Goal: Transaction & Acquisition: Download file/media

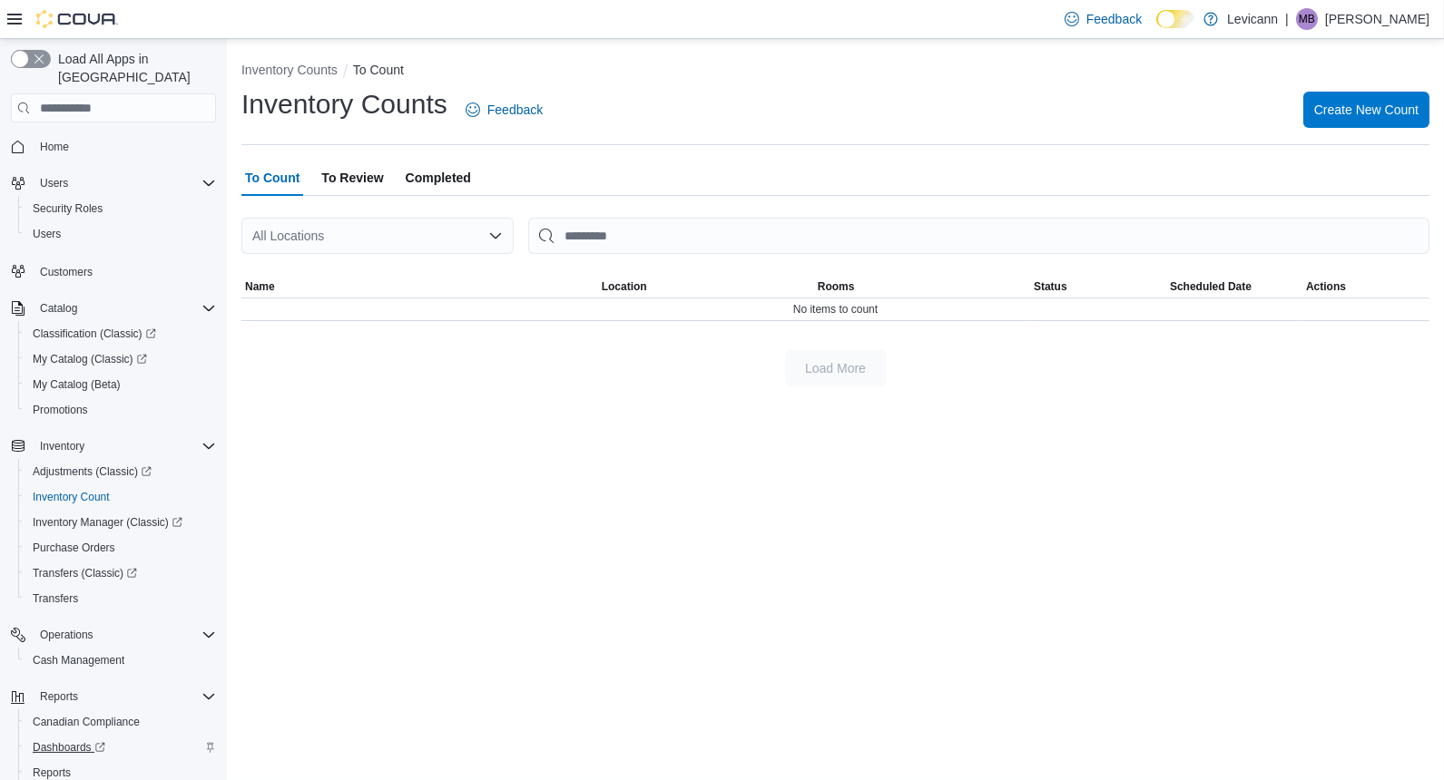
scroll to position [74, 0]
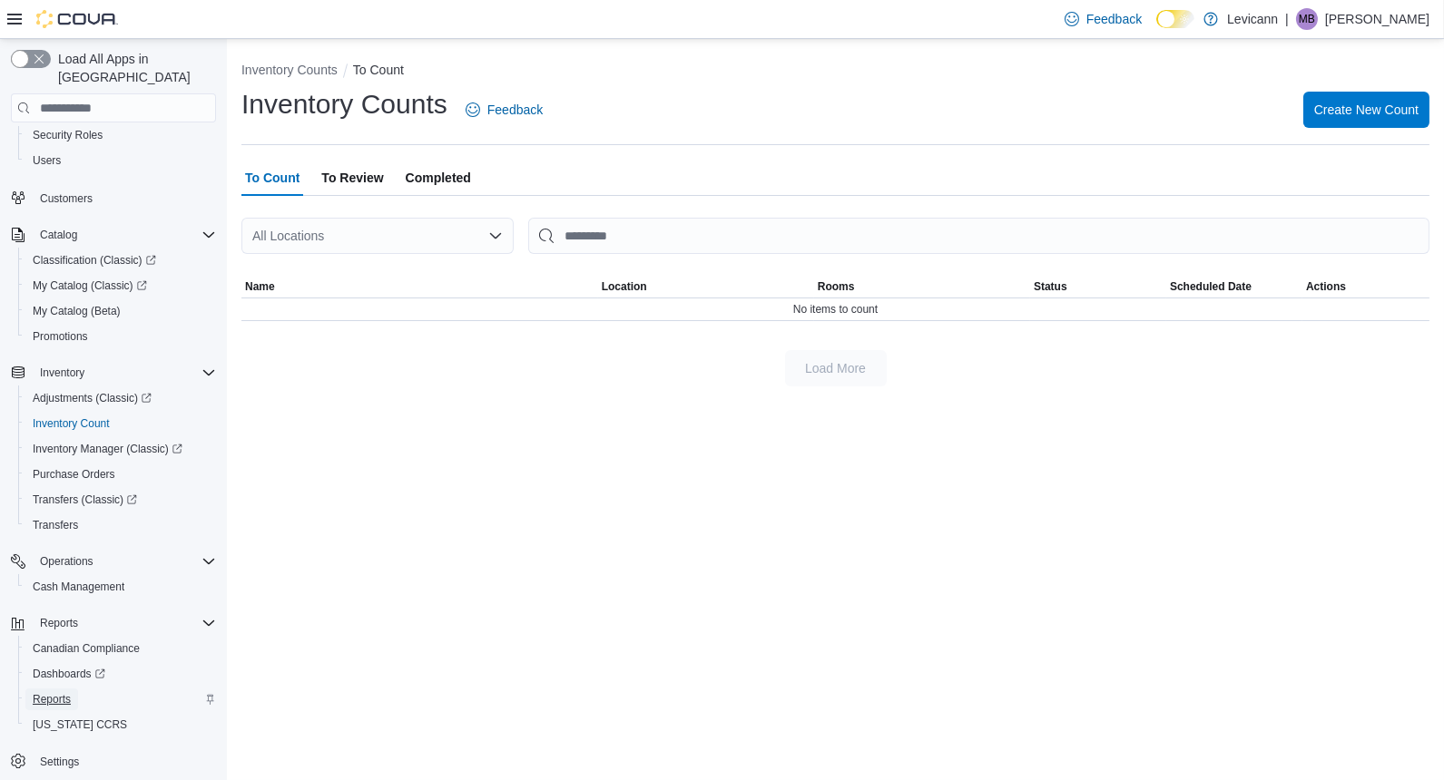
click at [43, 689] on span "Reports" at bounding box center [52, 700] width 38 height 22
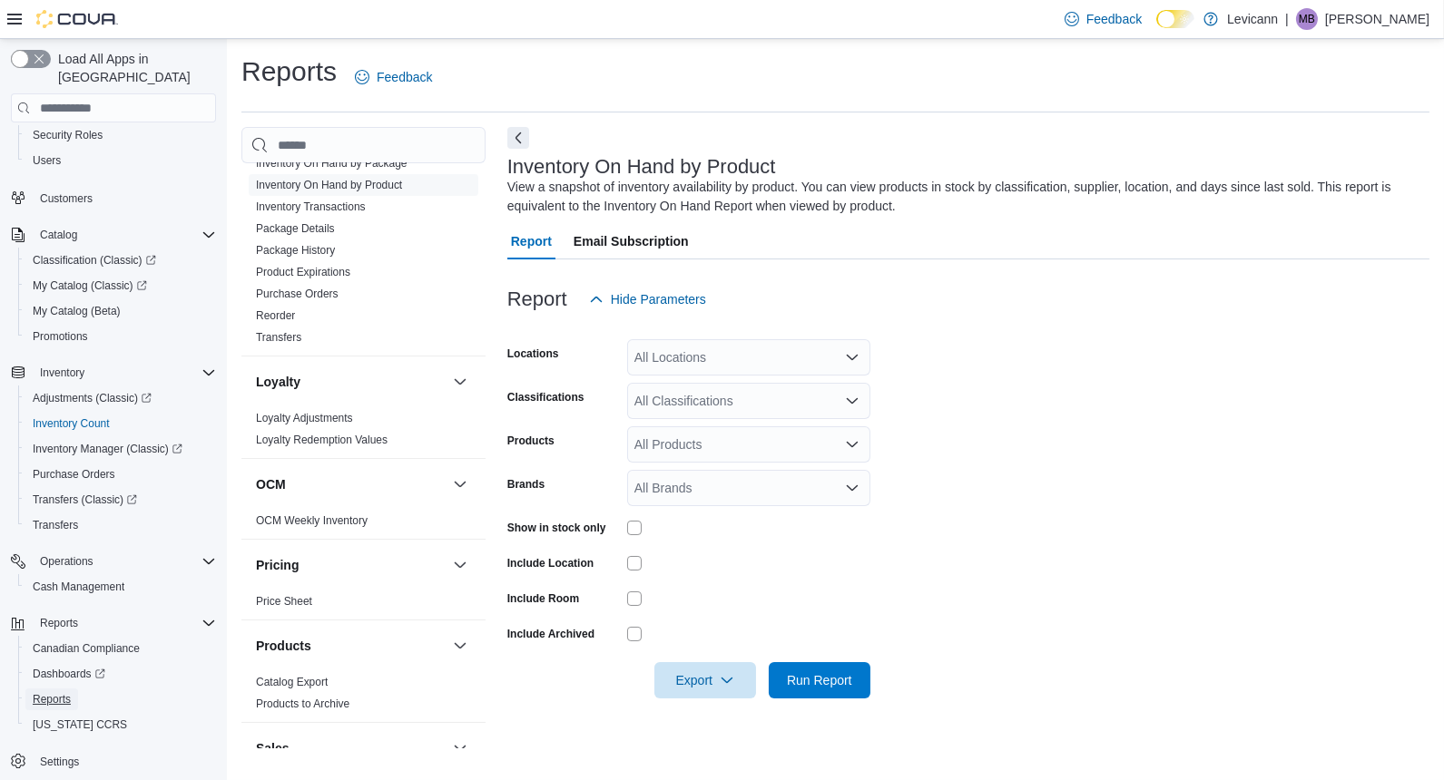
scroll to position [1159, 0]
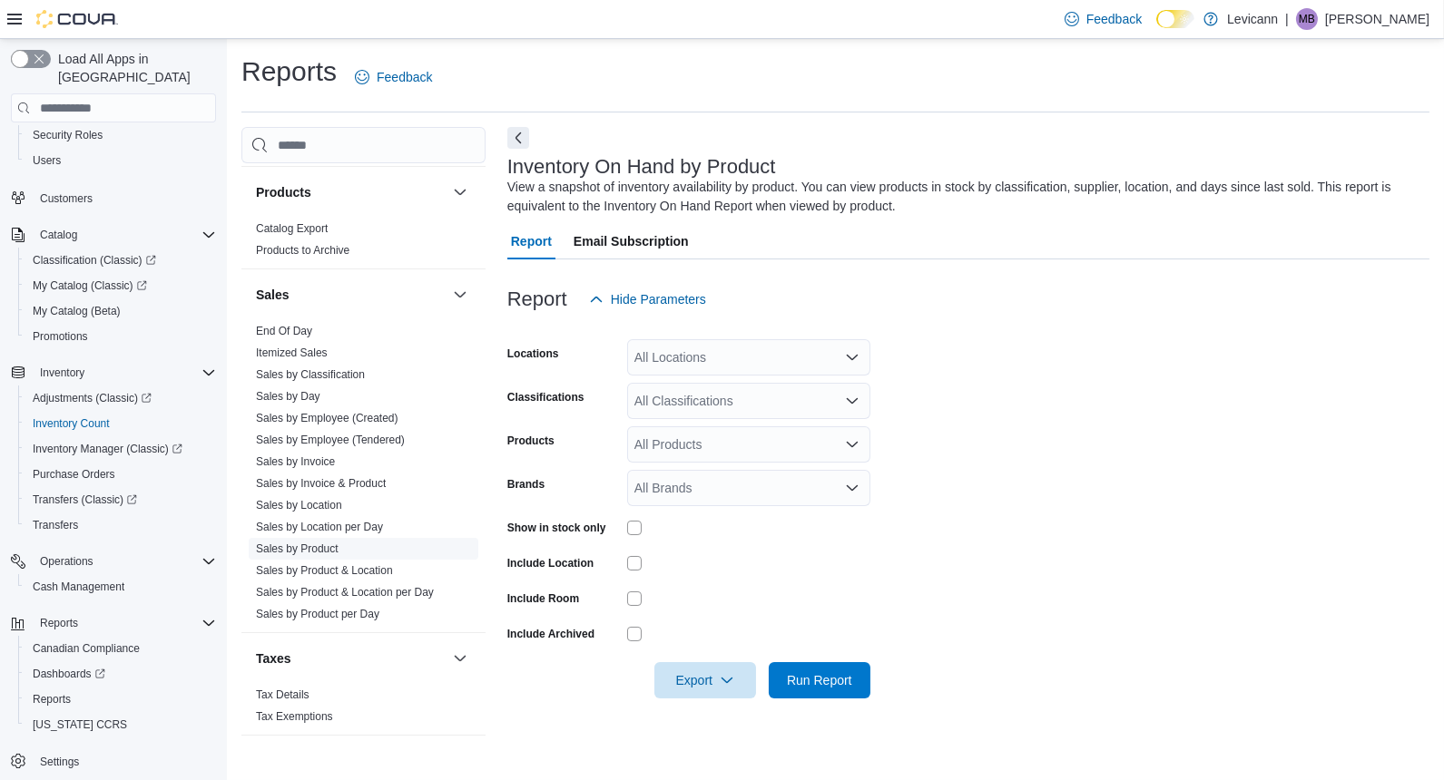
click at [311, 543] on link "Sales by Product" at bounding box center [297, 549] width 83 height 13
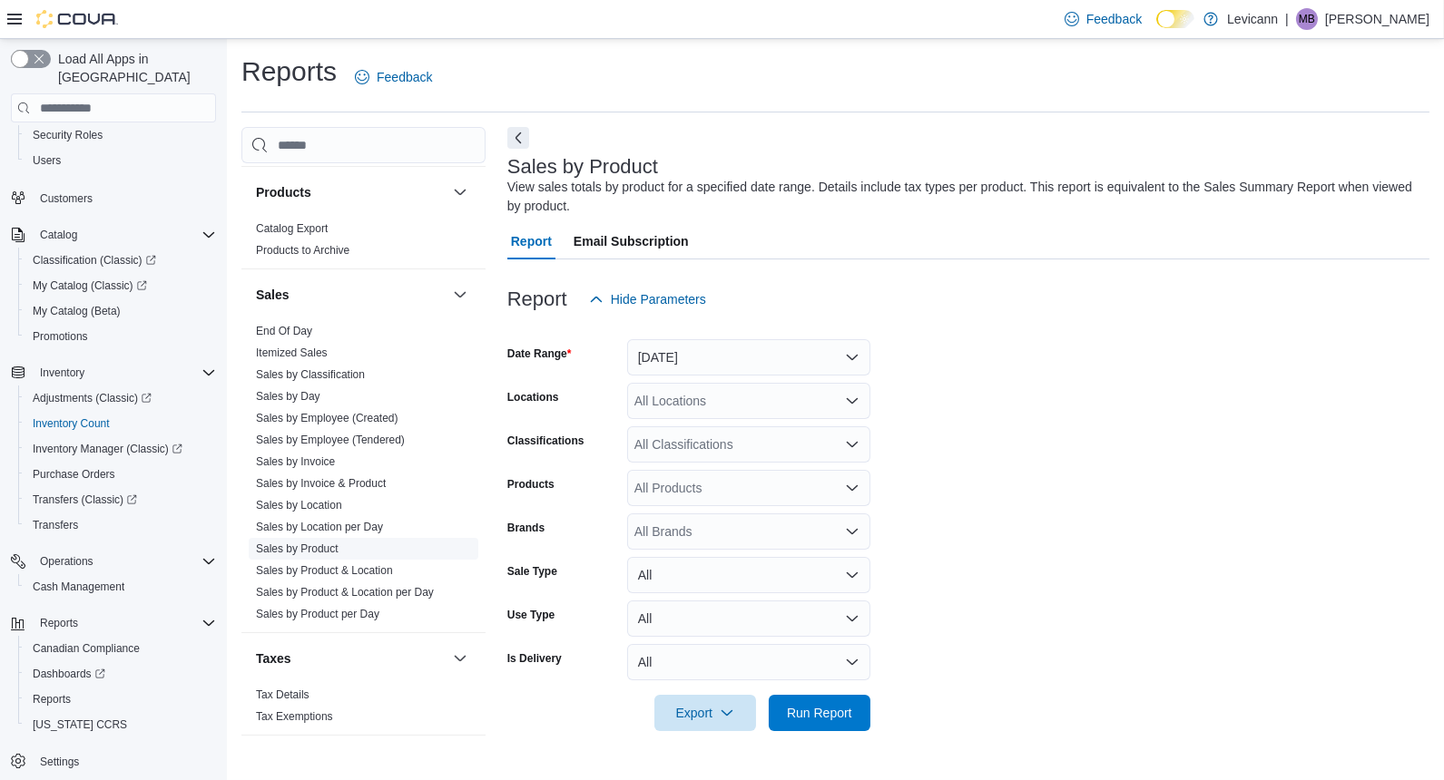
click at [329, 543] on link "Sales by Product" at bounding box center [297, 549] width 83 height 13
click at [714, 351] on button "[DATE]" at bounding box center [748, 357] width 243 height 36
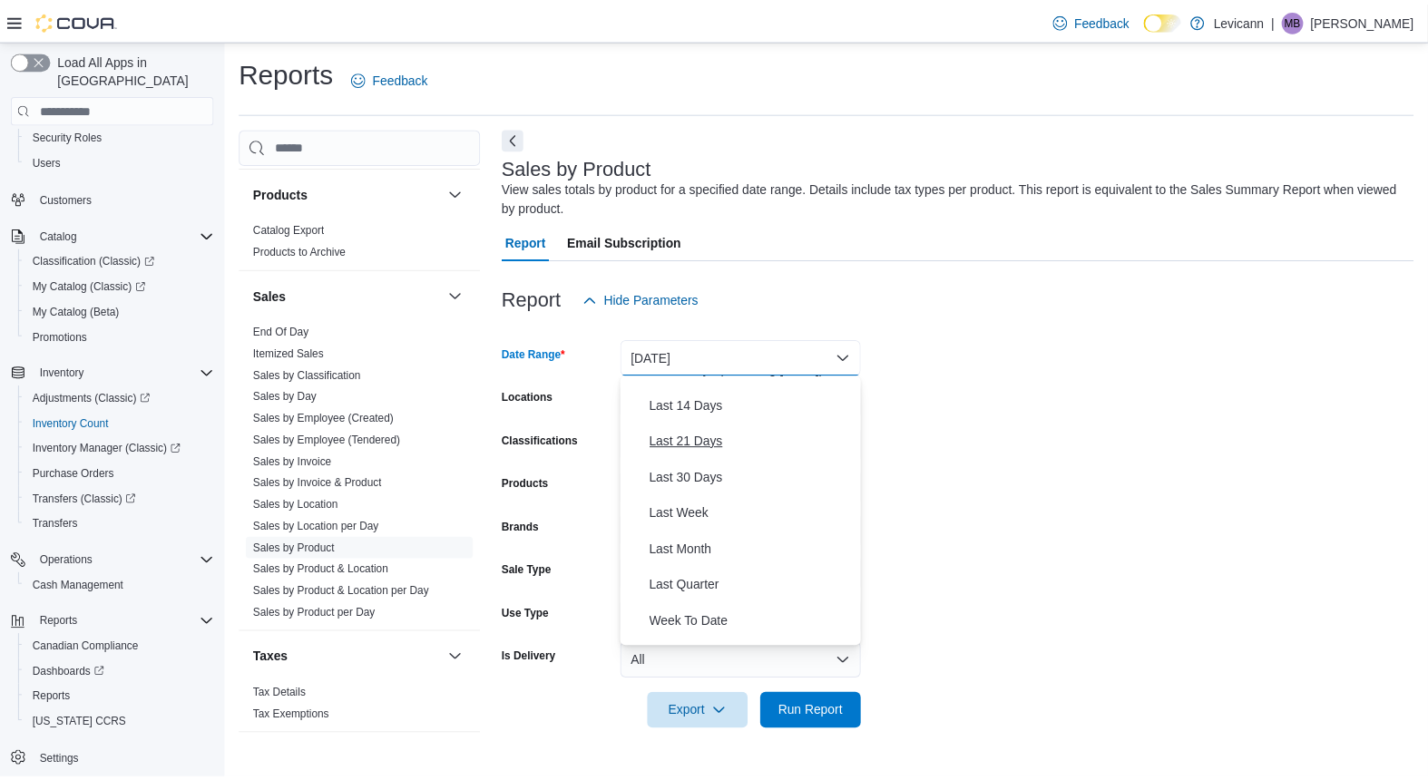
scroll to position [70, 0]
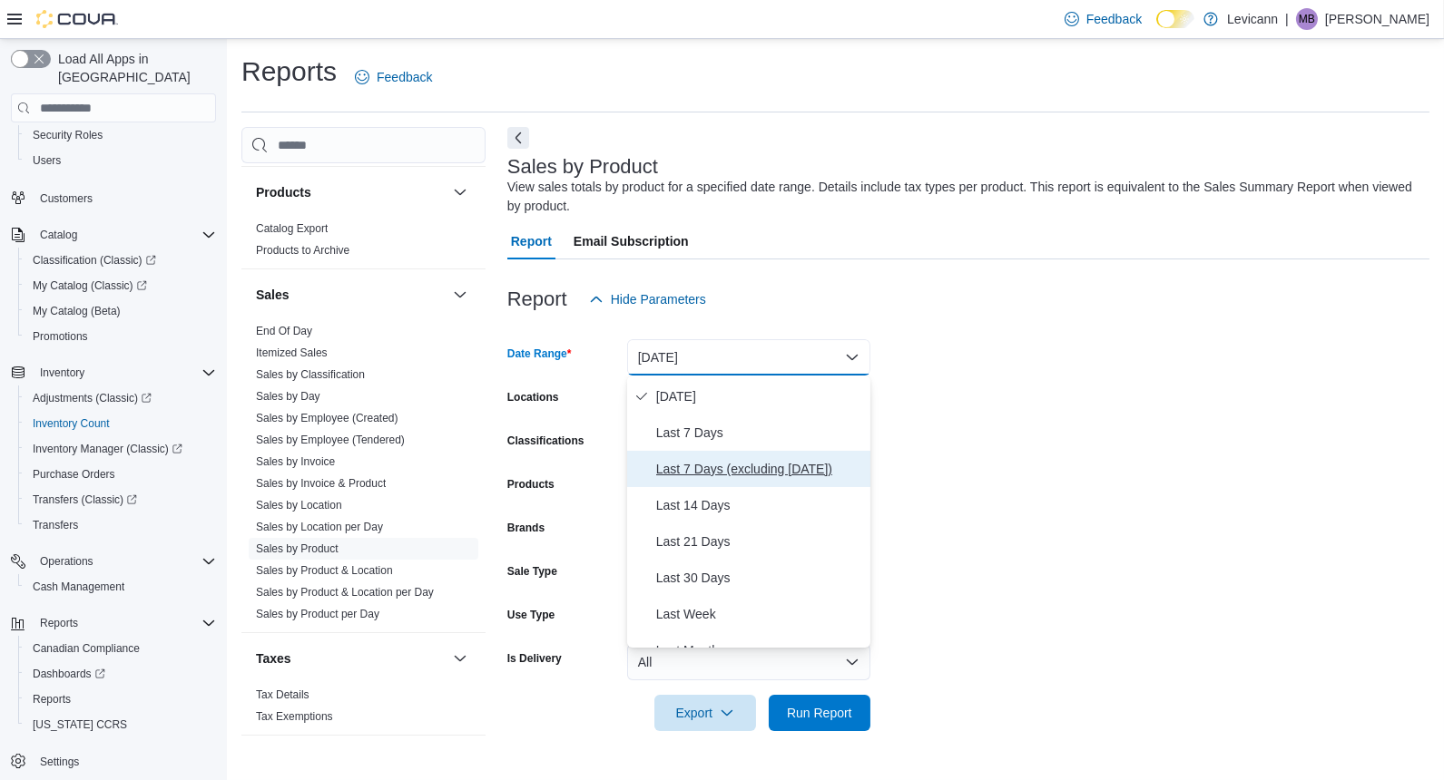
click at [775, 466] on span "Last 7 Days (excluding [DATE])" at bounding box center [759, 469] width 207 height 22
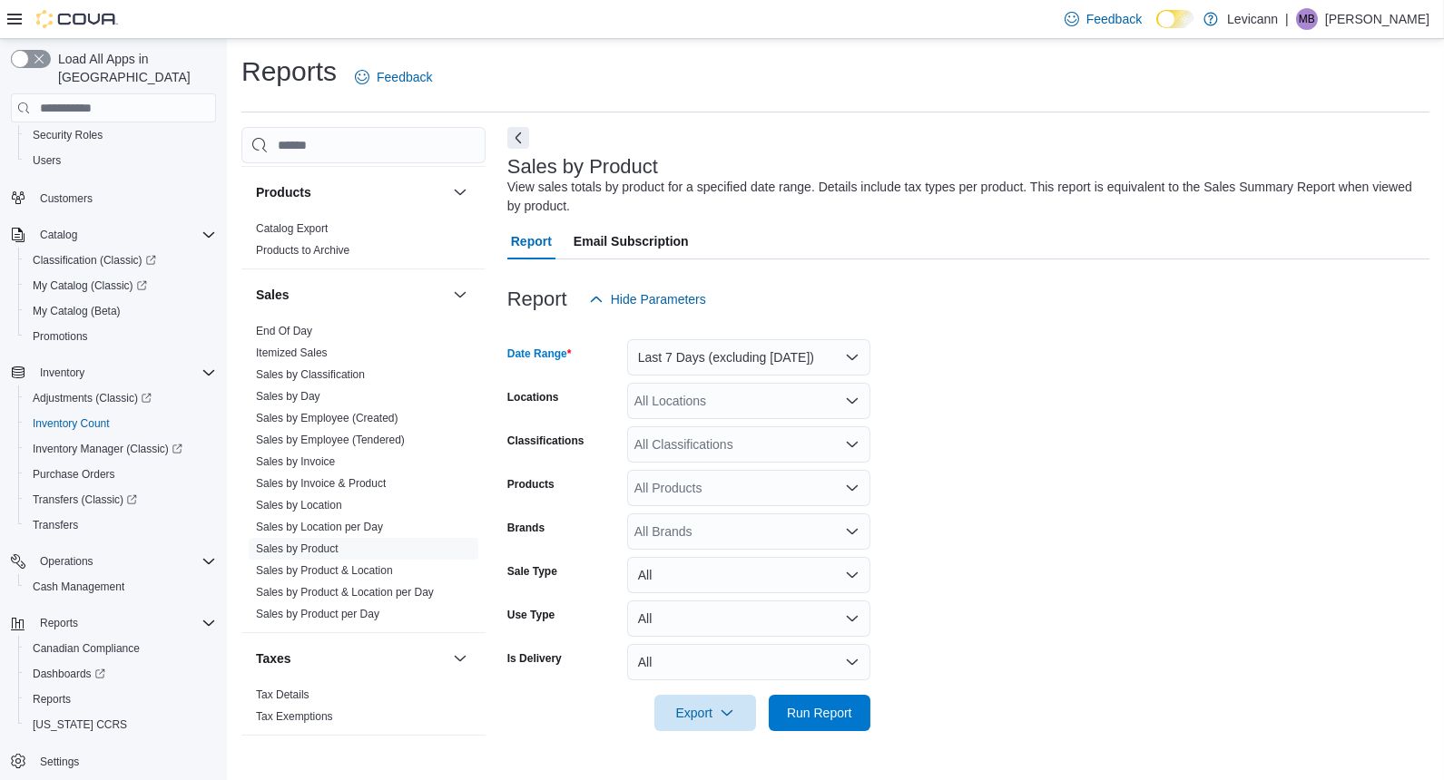
click at [1019, 461] on form "Date Range Last 7 Days (excluding [DATE]) Locations All Locations Classificatio…" at bounding box center [968, 525] width 922 height 414
click at [790, 348] on button "Last 7 Days (excluding [DATE])" at bounding box center [748, 357] width 243 height 36
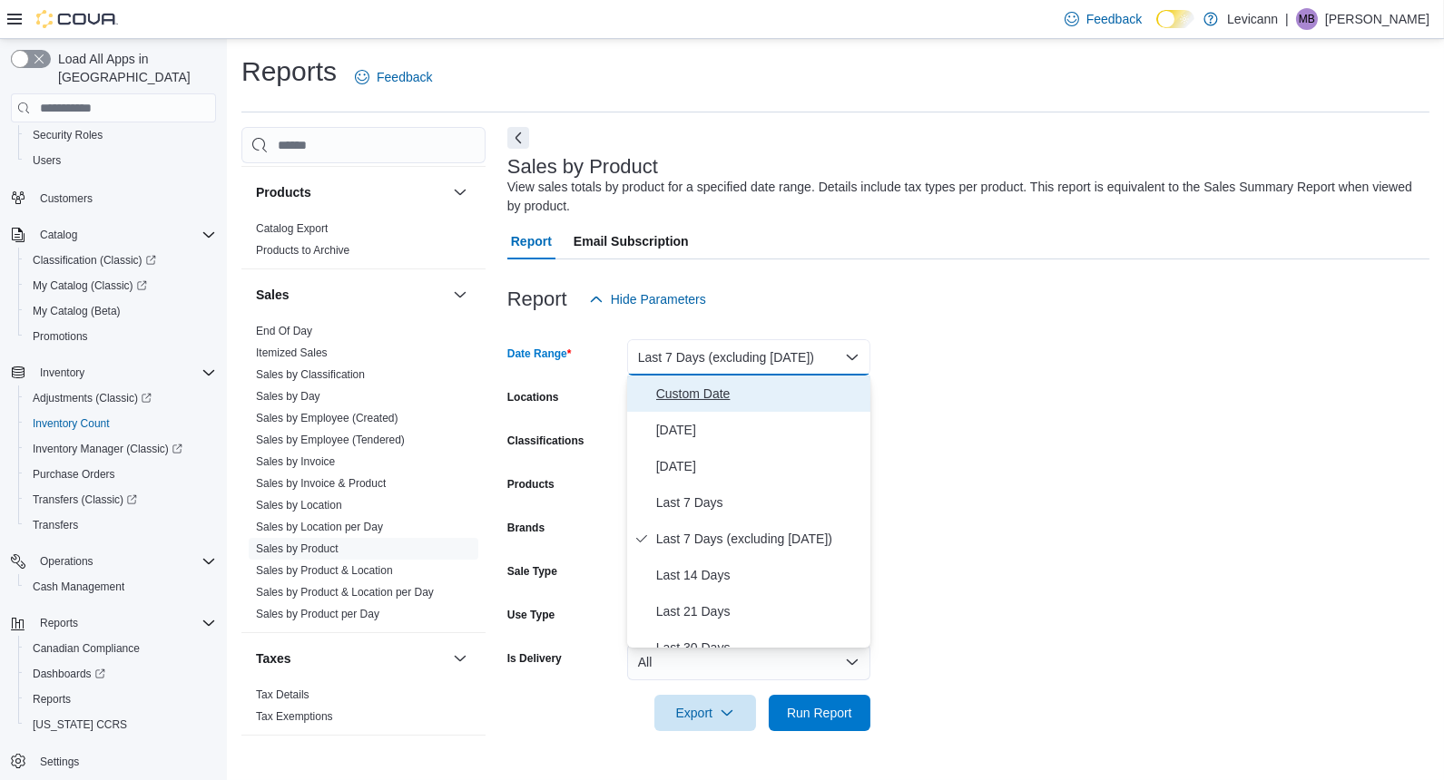
click at [748, 393] on span "Custom Date" at bounding box center [759, 394] width 207 height 22
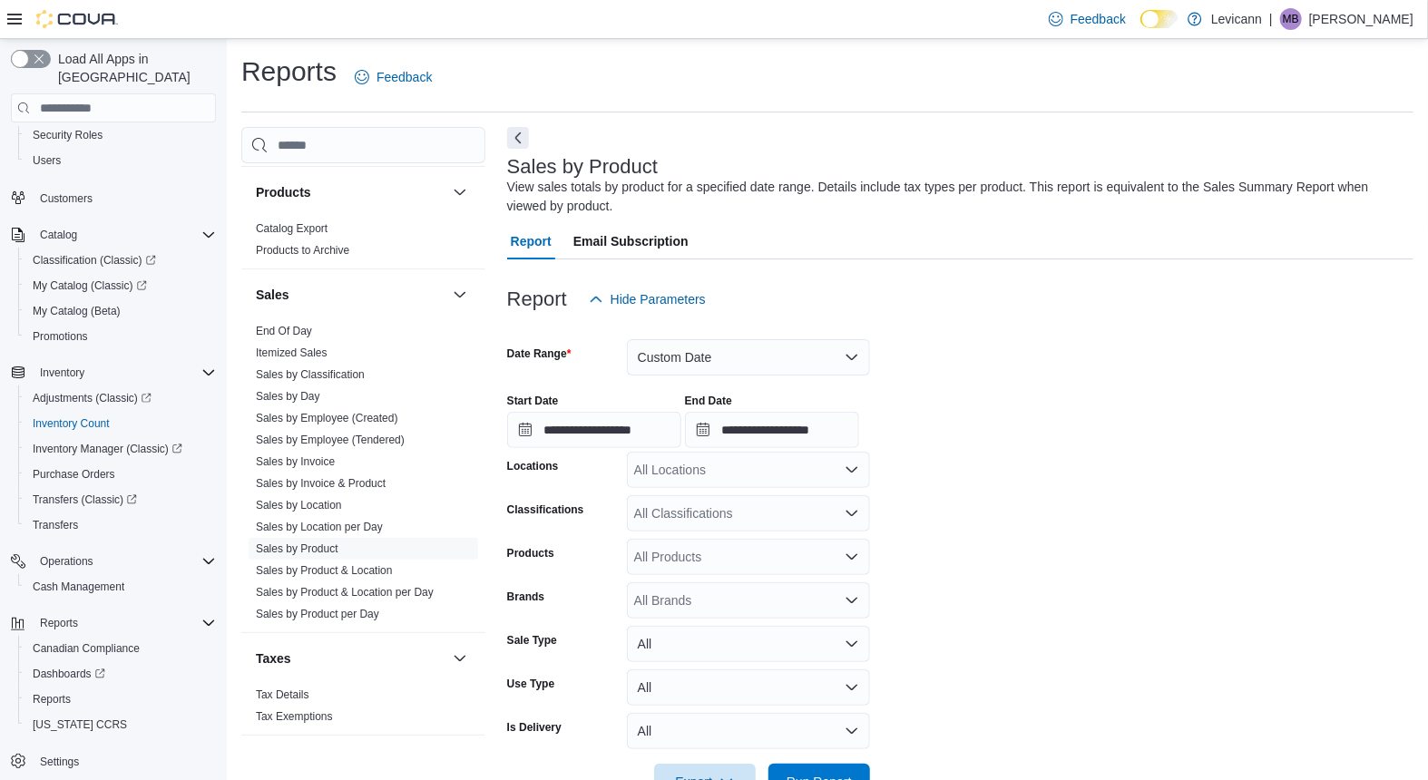
click at [989, 397] on div "**********" at bounding box center [960, 413] width 907 height 69
drag, startPoint x: 1048, startPoint y: 442, endPoint x: 978, endPoint y: 440, distance: 69.9
click at [1046, 442] on div "**********" at bounding box center [960, 413] width 907 height 69
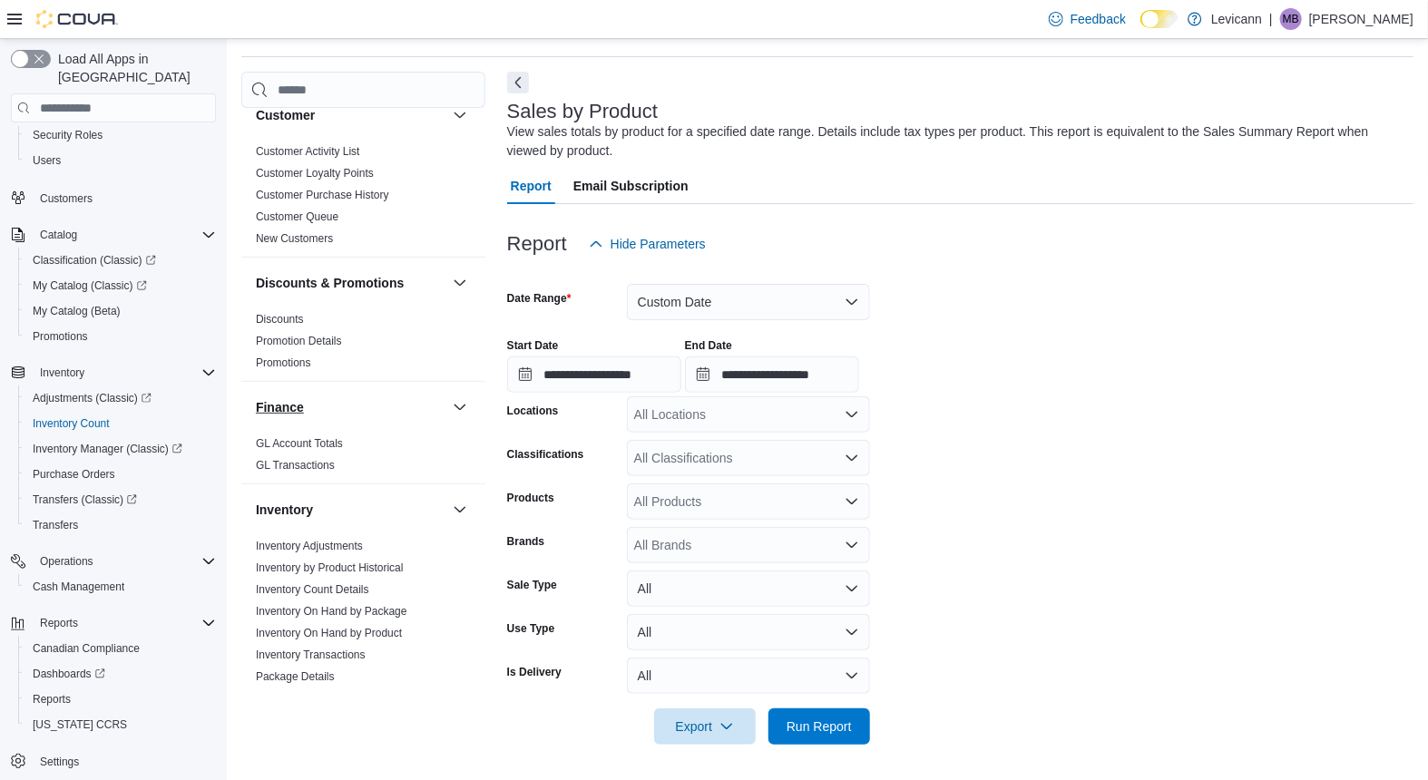
scroll to position [403, 0]
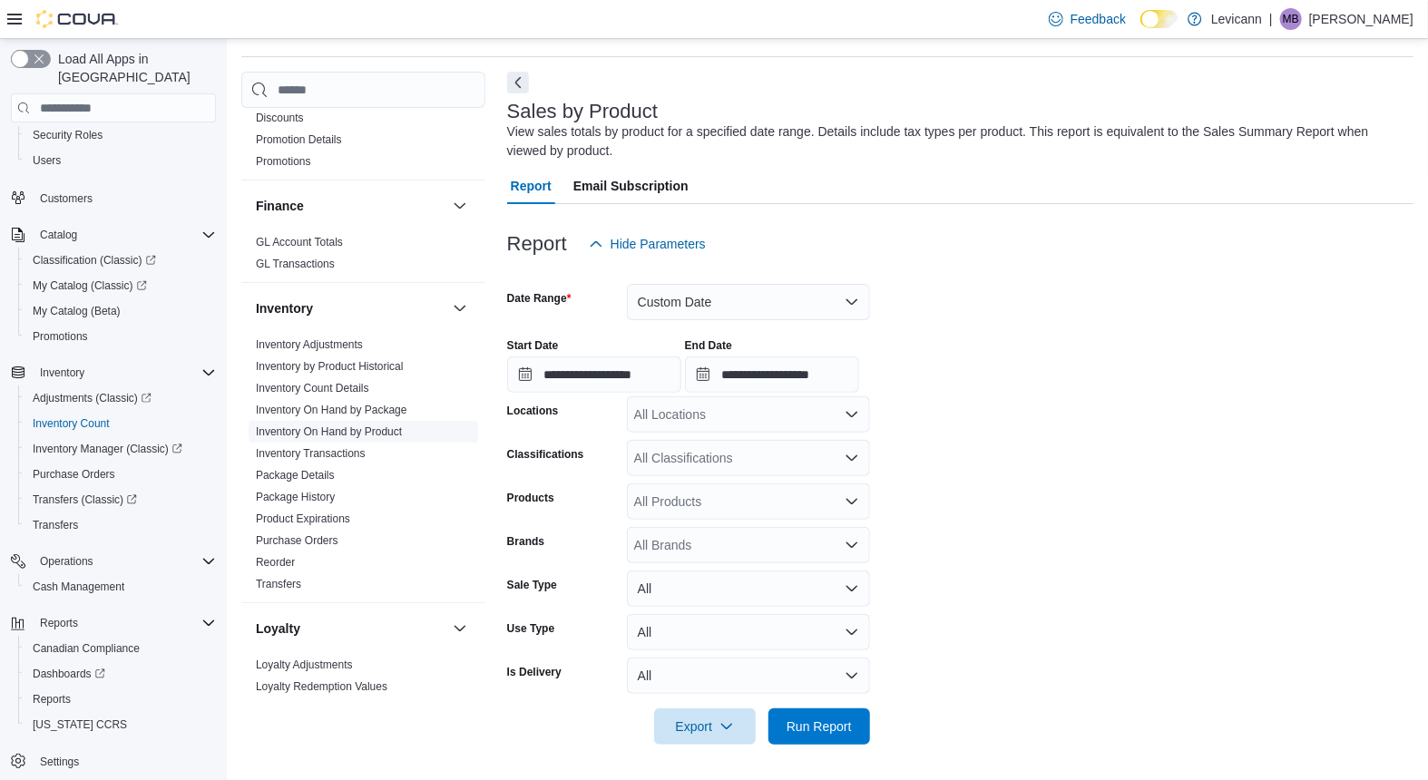
click at [355, 427] on link "Inventory On Hand by Product" at bounding box center [329, 432] width 146 height 13
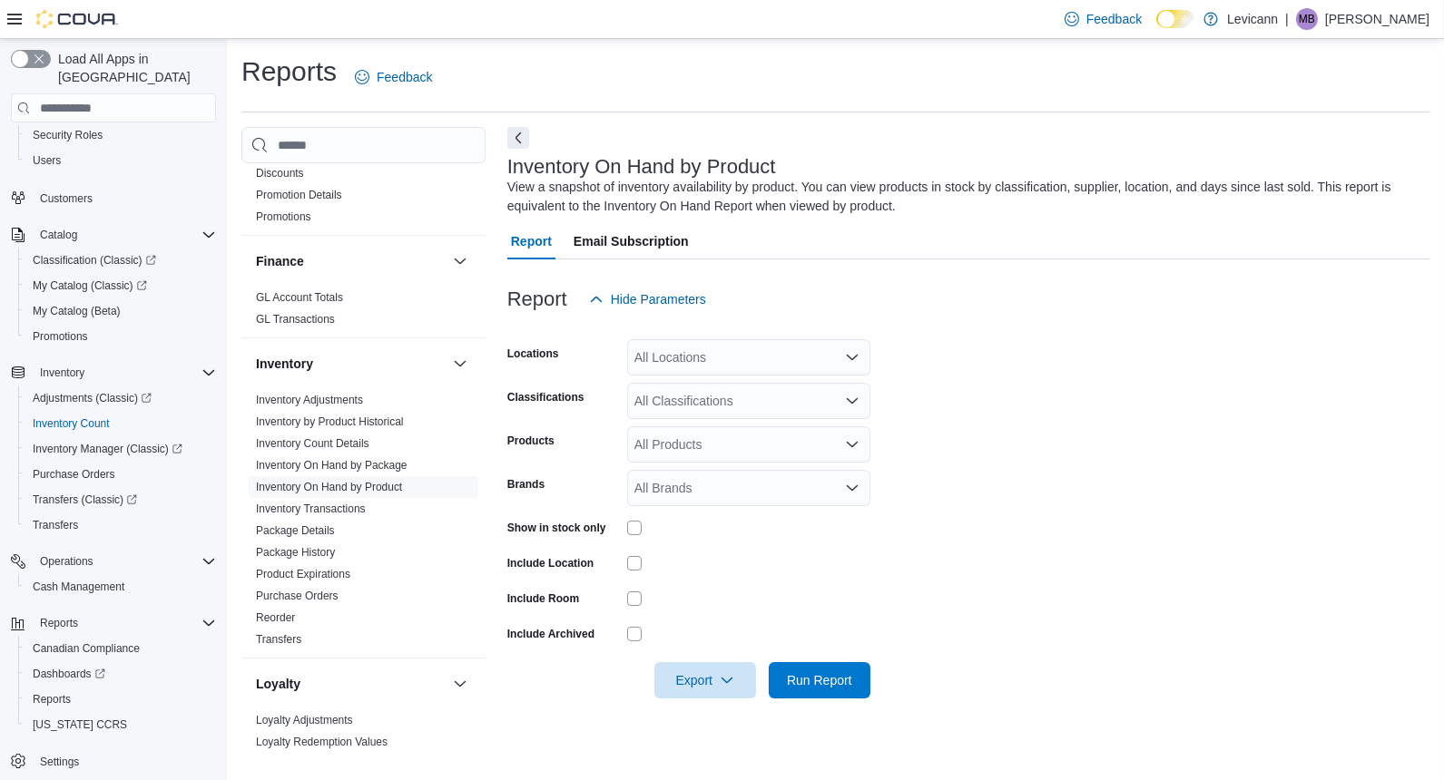
click at [1050, 305] on div "Report Hide Parameters" at bounding box center [968, 299] width 922 height 36
click at [627, 566] on div "Include Location" at bounding box center [688, 563] width 363 height 28
click at [795, 350] on div "All Locations" at bounding box center [748, 357] width 243 height 36
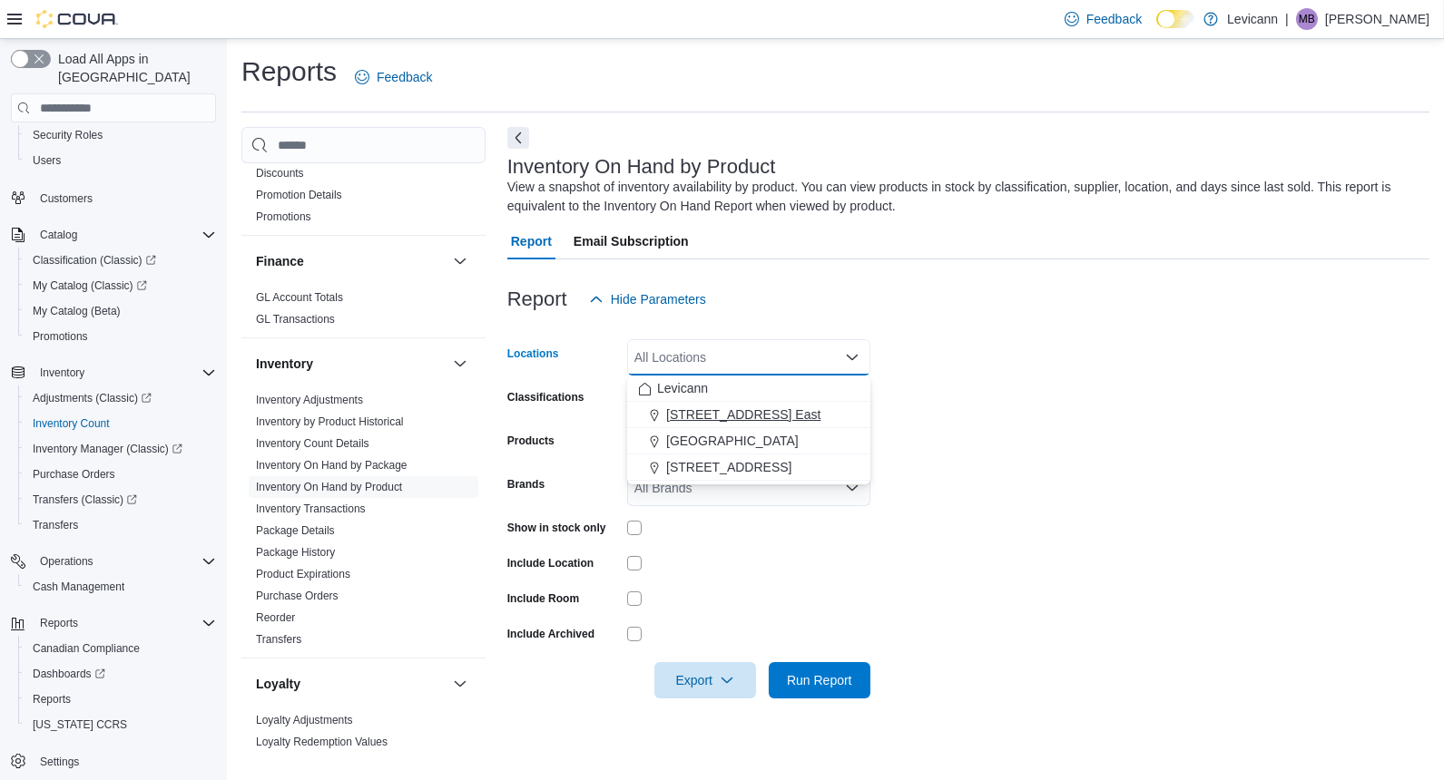
click at [771, 415] on span "[STREET_ADDRESS] East" at bounding box center [743, 415] width 154 height 18
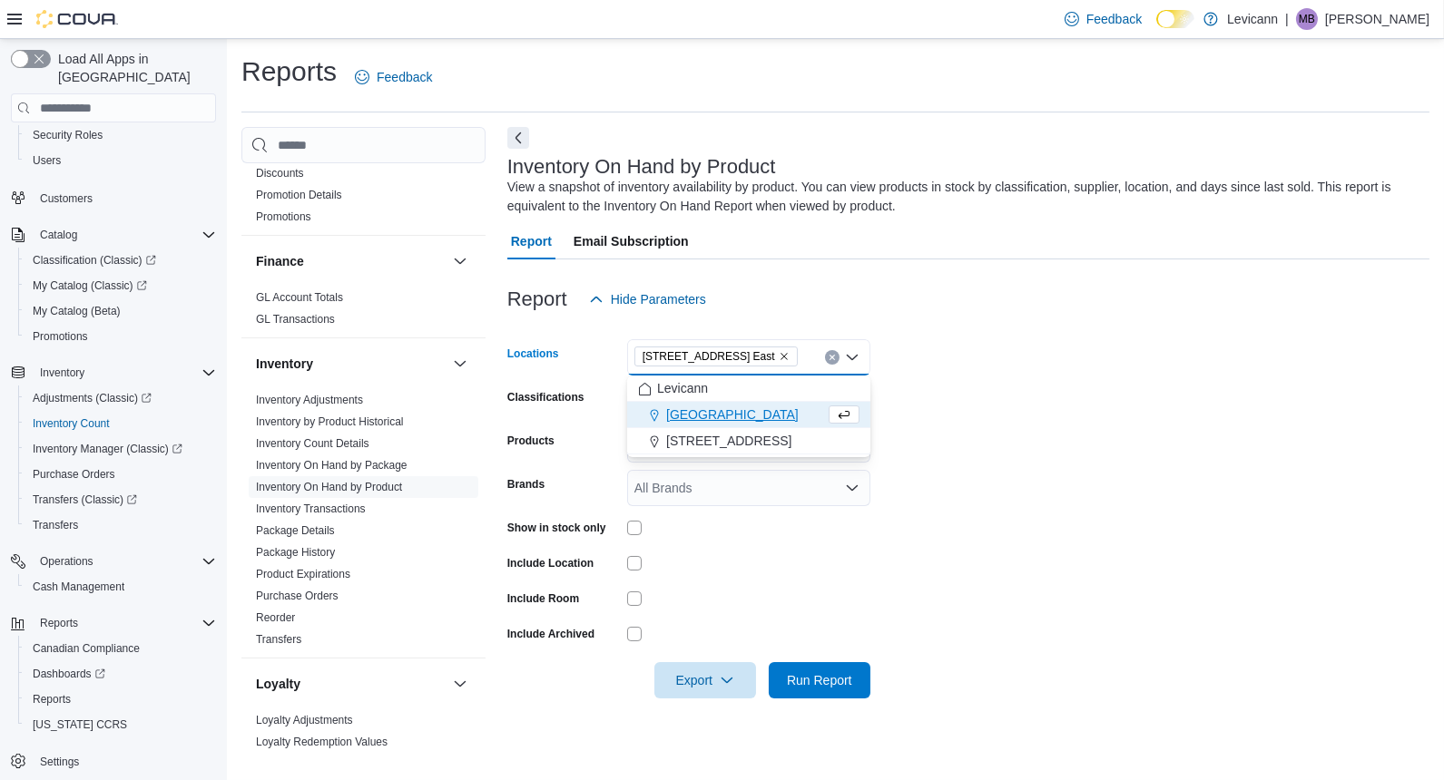
drag, startPoint x: 1162, startPoint y: 450, endPoint x: 1128, endPoint y: 492, distance: 53.6
click at [1162, 450] on form "Locations [STREET_ADDRESS] East Combo box. Selected. [STREET_ADDRESS] East. Pre…" at bounding box center [968, 508] width 922 height 381
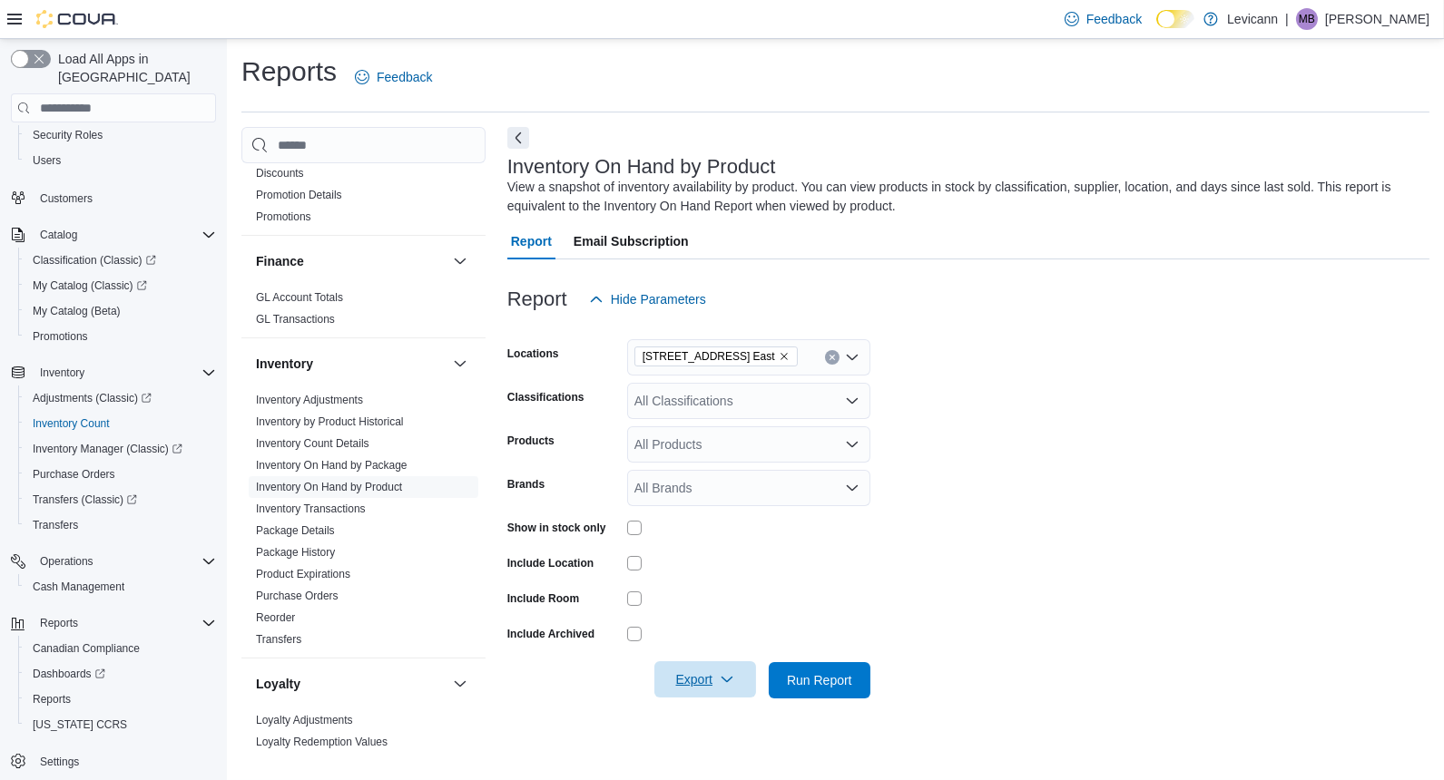
click at [729, 684] on icon "button" at bounding box center [727, 679] width 15 height 15
click at [712, 569] on span "Export to Excel" at bounding box center [708, 571] width 82 height 15
click at [829, 355] on icon "Clear input" at bounding box center [832, 357] width 7 height 7
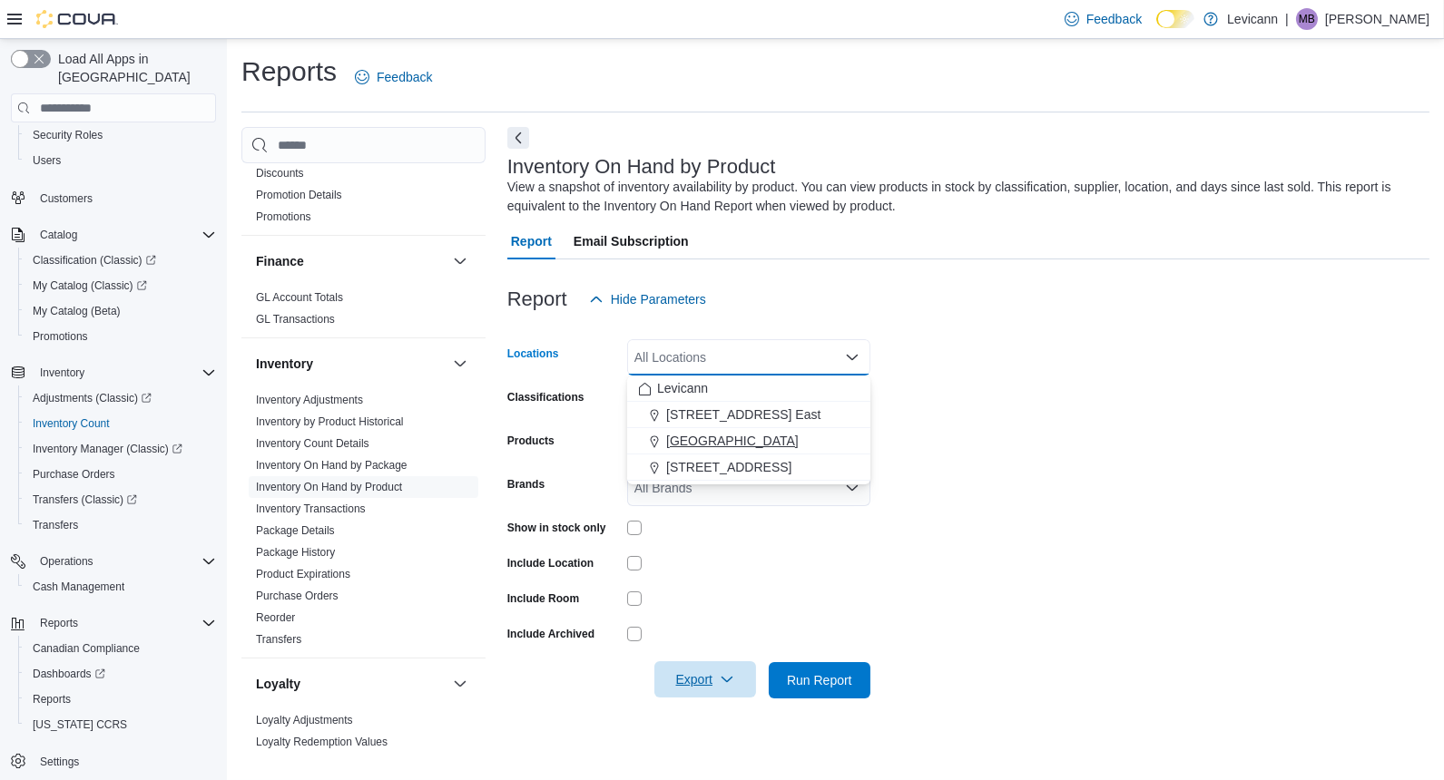
click at [731, 438] on span "[GEOGRAPHIC_DATA]" at bounding box center [732, 441] width 132 height 18
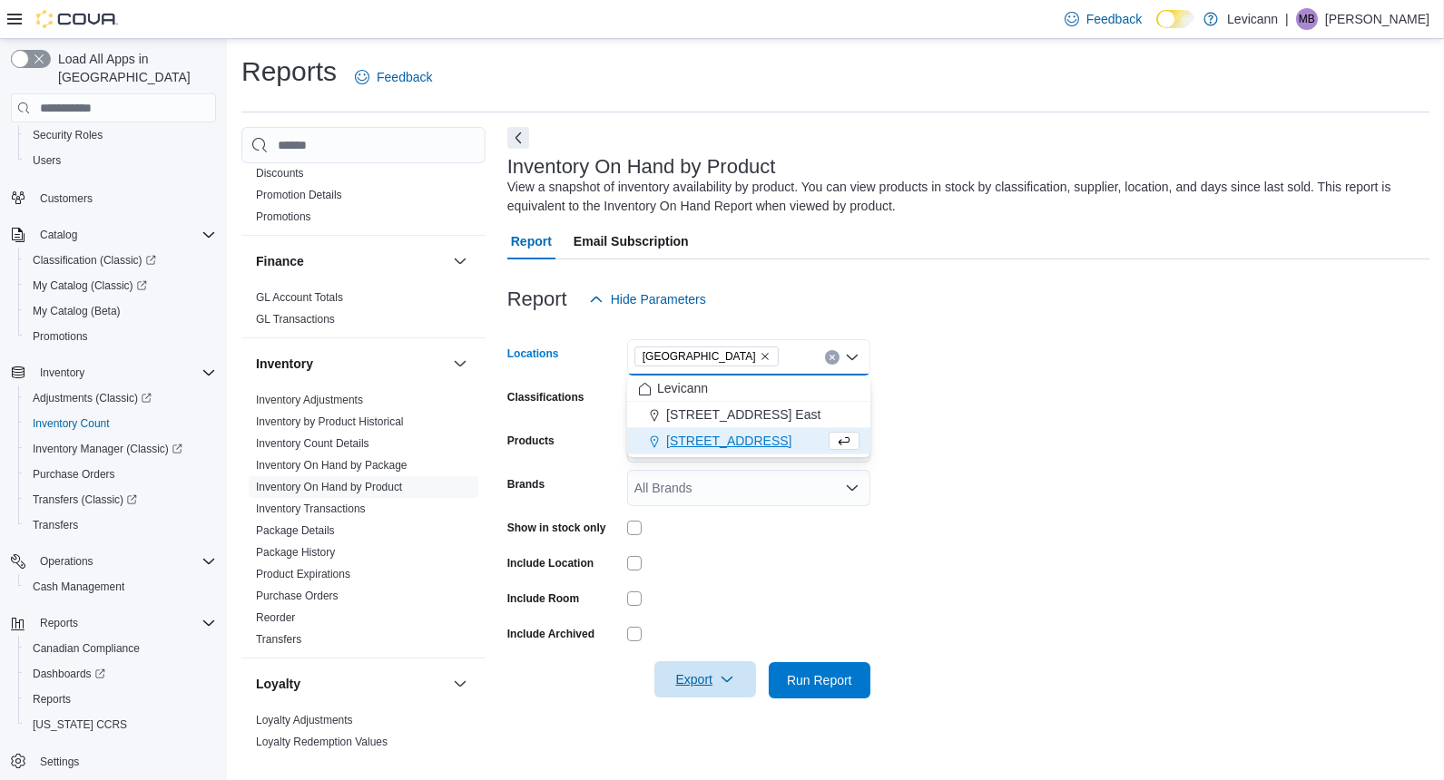
click at [1084, 452] on form "Locations [STREET_ADDRESS] Selected. [STREET_ADDRESS]. Press Backspace to delet…" at bounding box center [968, 508] width 922 height 381
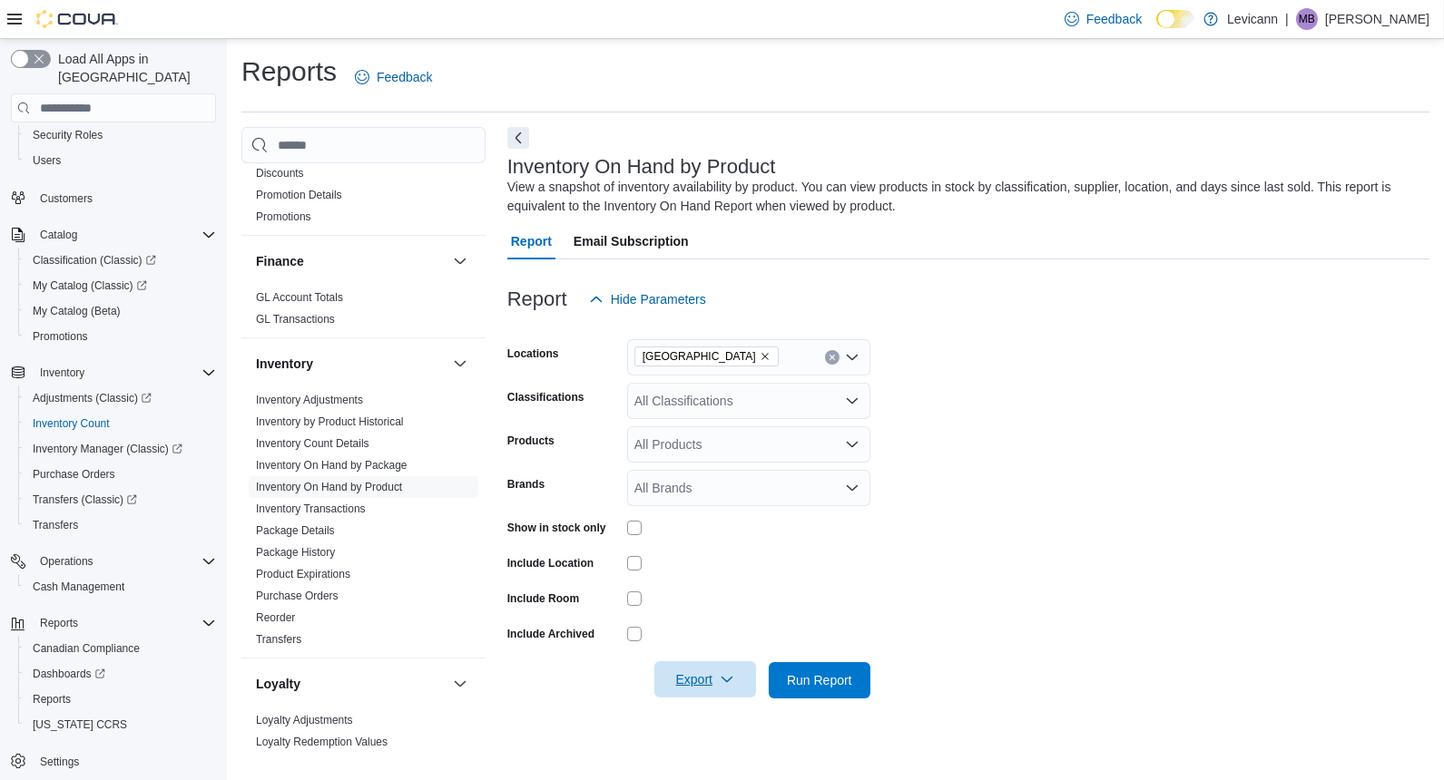
click at [741, 677] on span "Export" at bounding box center [705, 680] width 80 height 36
click at [699, 564] on span "Export to Excel" at bounding box center [708, 571] width 82 height 15
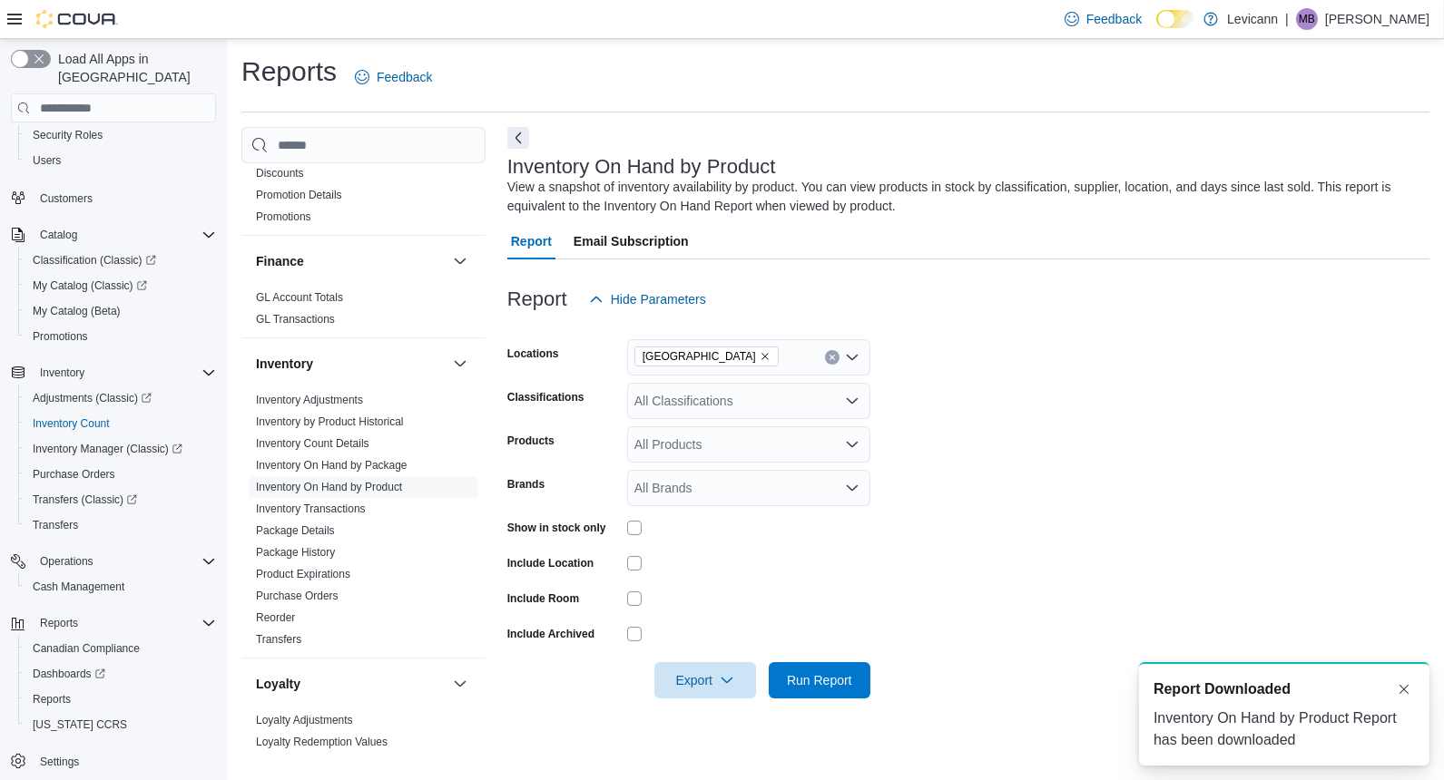
click at [1408, 701] on div "A new notification appears Report Downloaded Inventory On Hand by Product Repor…" at bounding box center [1284, 713] width 290 height 103
click at [1399, 684] on button "Dismiss toast" at bounding box center [1404, 689] width 22 height 22
